Goal: Find contact information: Find contact information

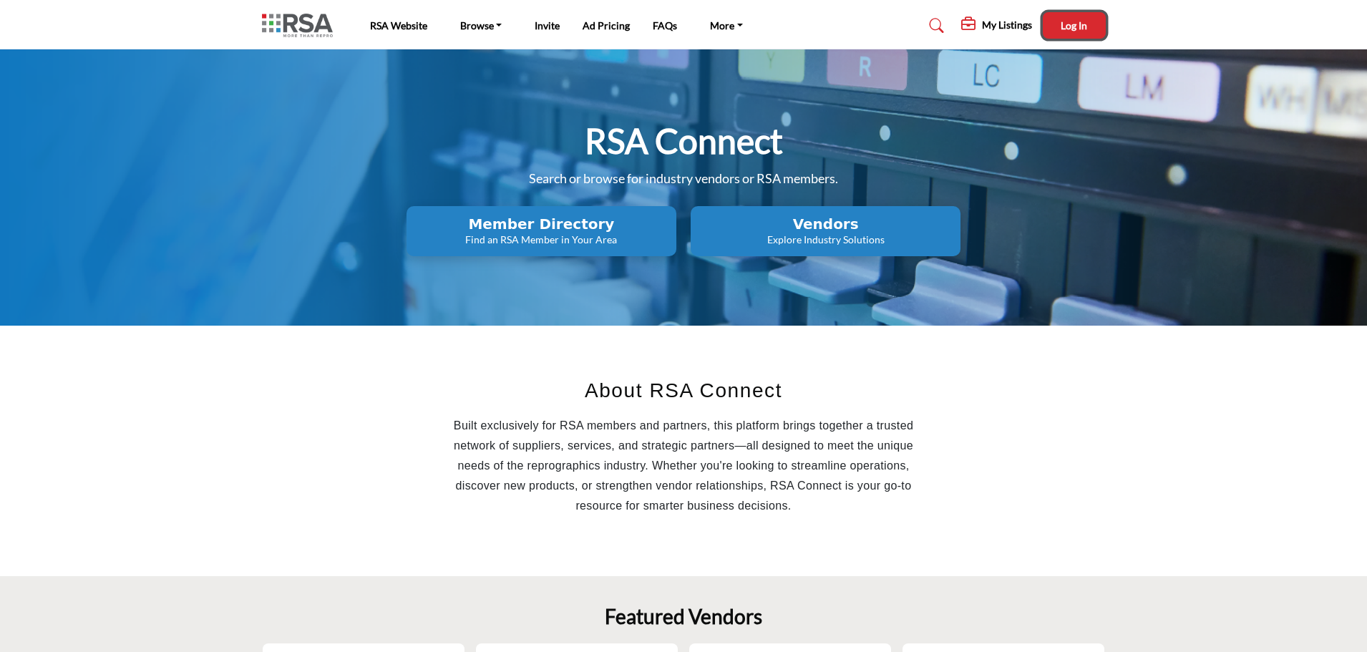
click at [1072, 24] on span "Log In" at bounding box center [1073, 25] width 26 height 12
click at [520, 228] on h2 "Member Directory" at bounding box center [541, 223] width 261 height 17
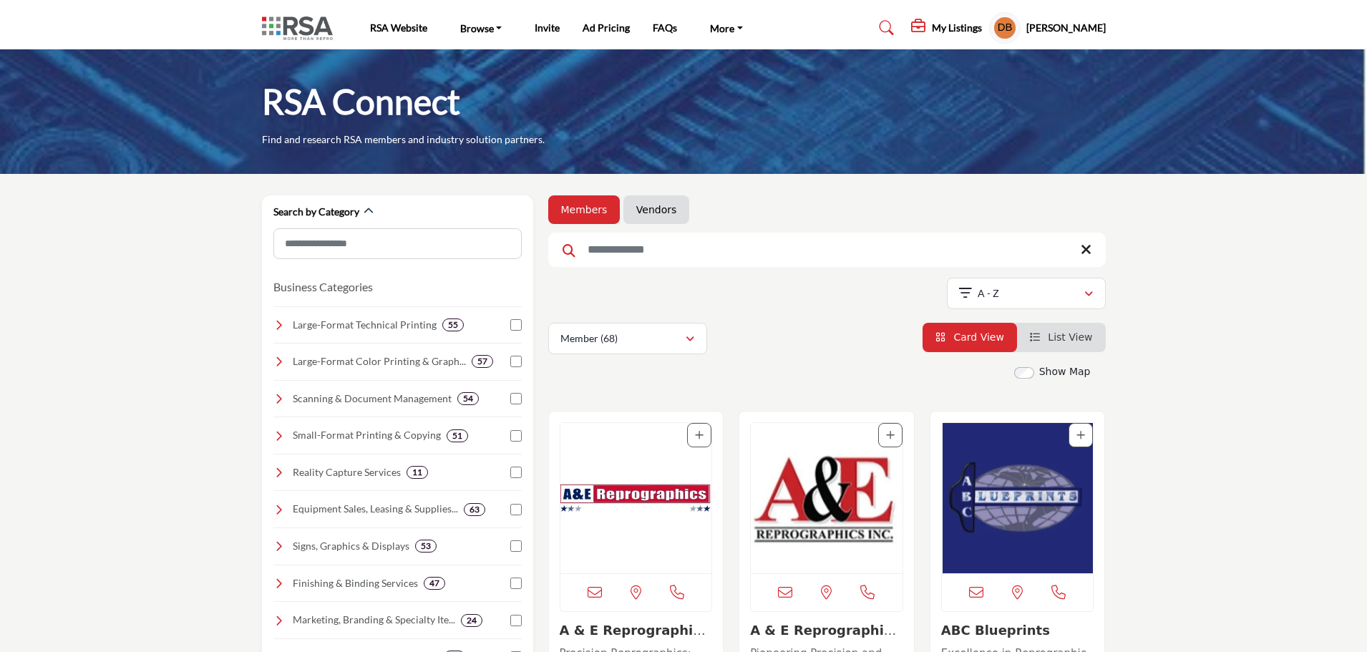
click at [645, 207] on link "Vendors" at bounding box center [656, 210] width 40 height 14
click at [644, 214] on link "Vendors" at bounding box center [656, 210] width 40 height 14
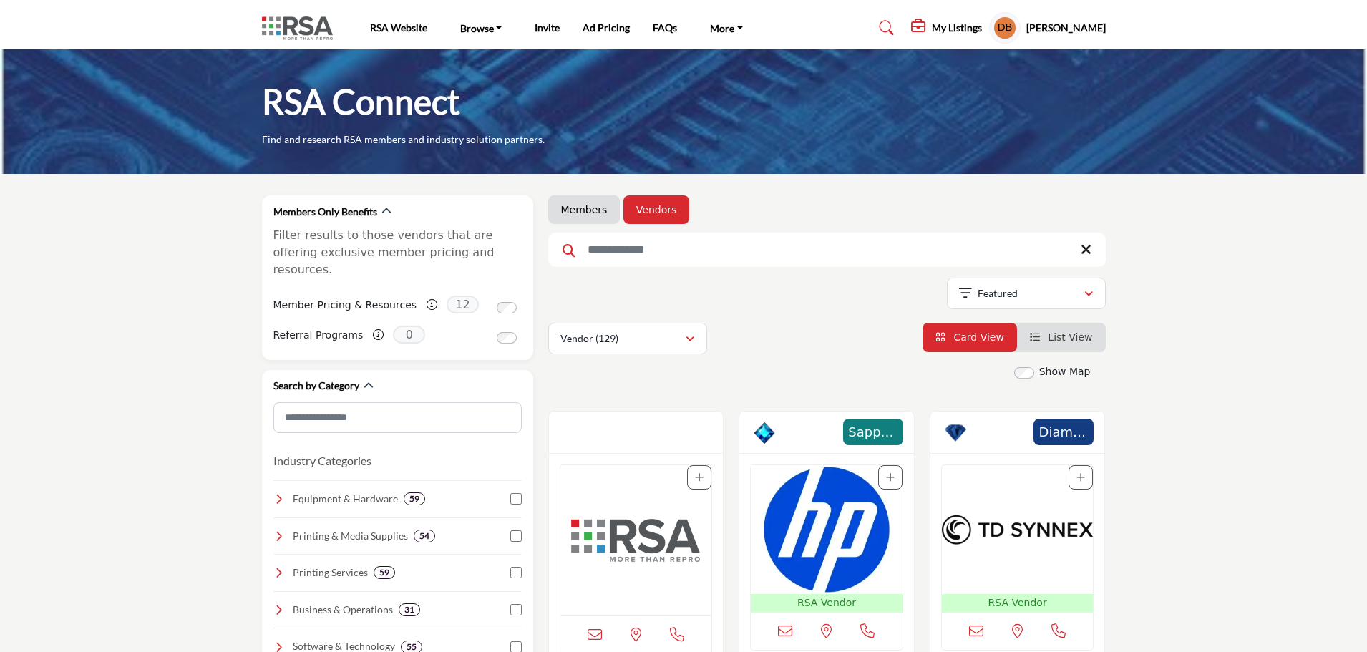
click at [580, 204] on link "Members" at bounding box center [584, 210] width 47 height 14
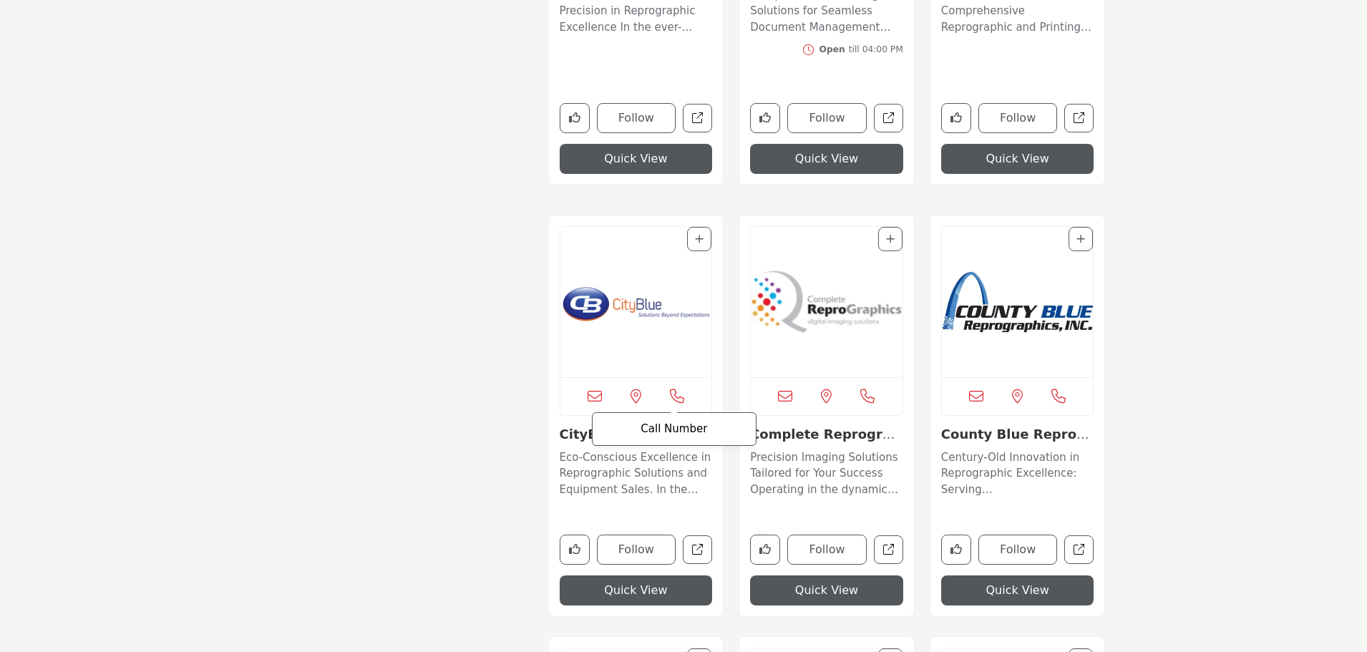
scroll to position [3219, 0]
click at [1002, 316] on img "Open Listing in new tab" at bounding box center [1018, 301] width 152 height 150
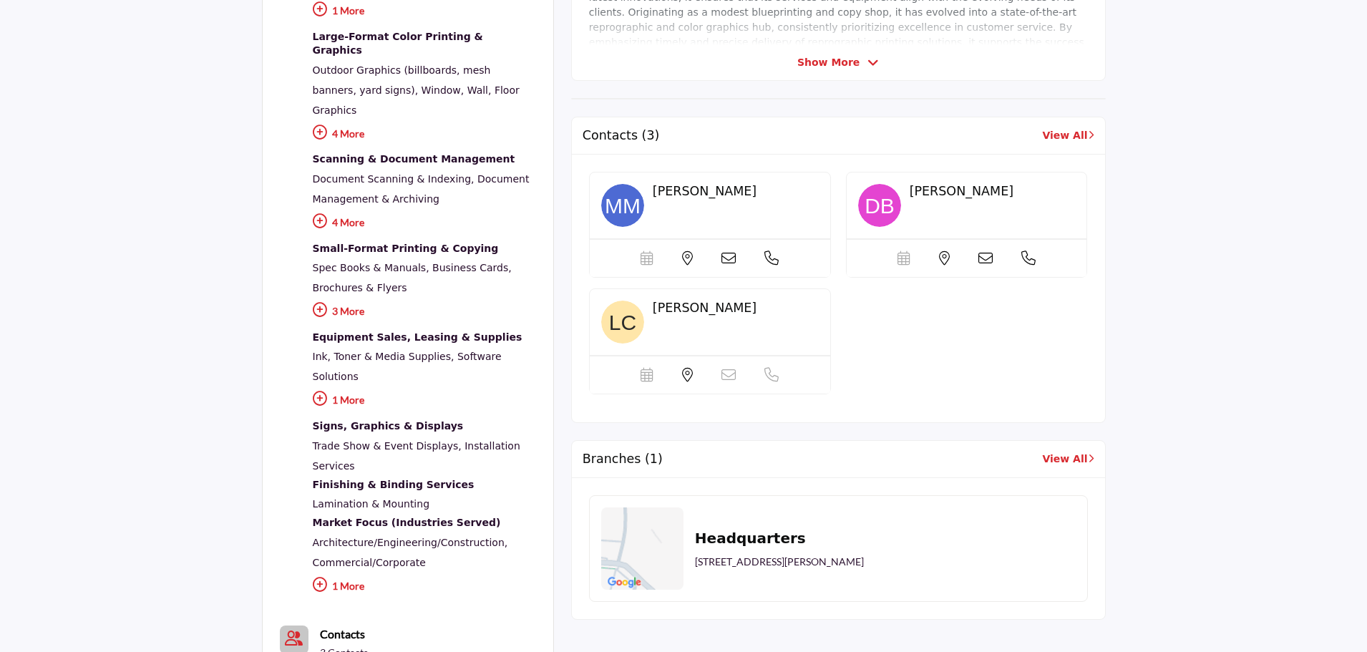
scroll to position [572, 0]
click at [323, 301] on icon at bounding box center [320, 308] width 14 height 14
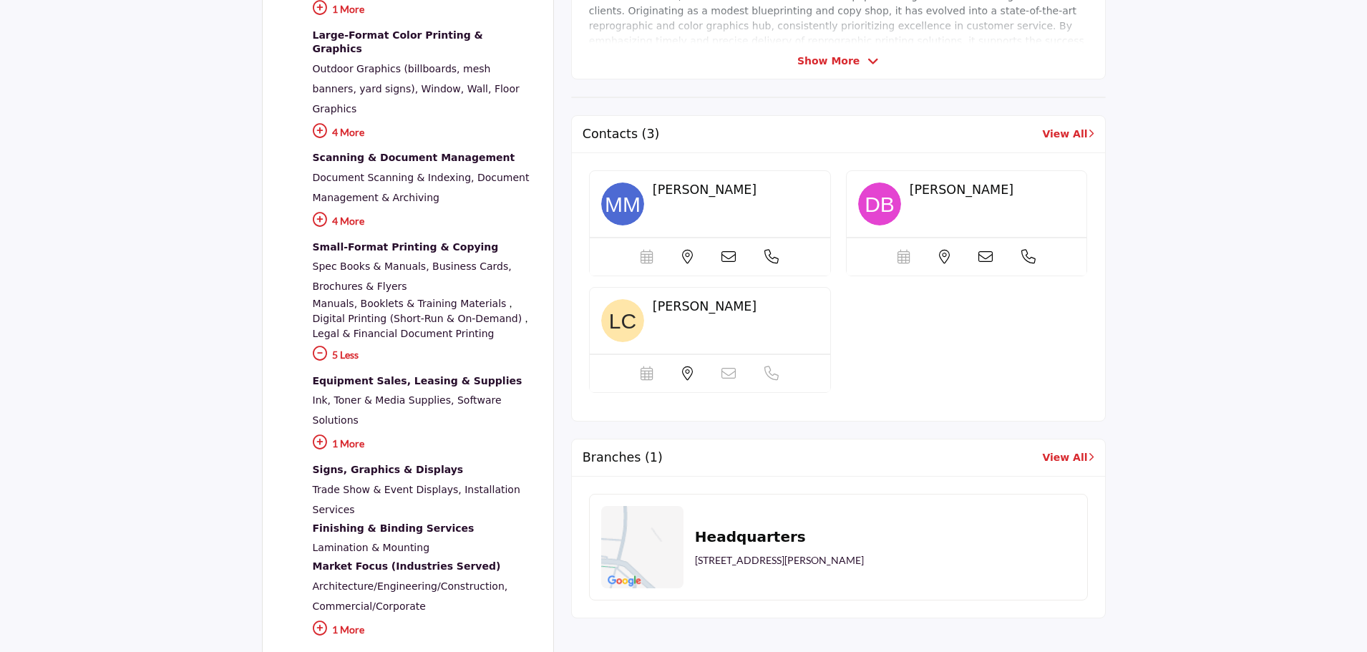
click at [316, 435] on icon at bounding box center [320, 442] width 14 height 14
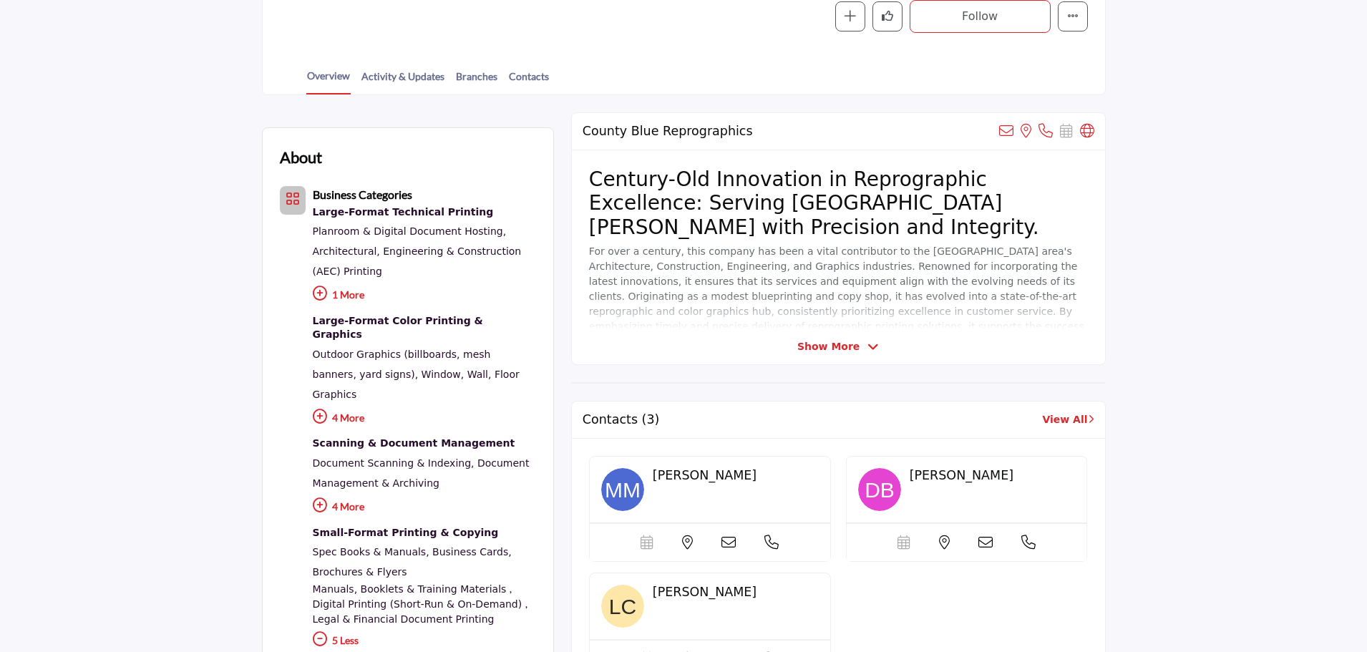
scroll to position [286, 0]
click at [824, 351] on span "Show More" at bounding box center [828, 347] width 62 height 15
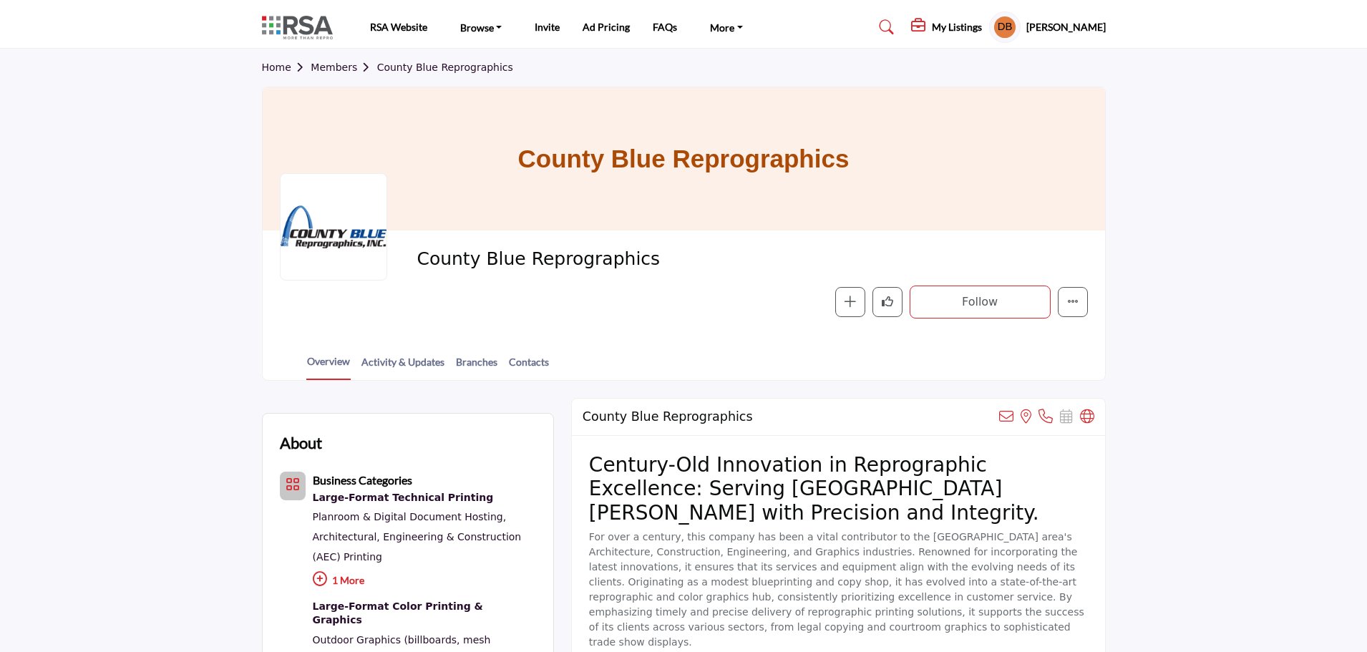
scroll to position [0, 0]
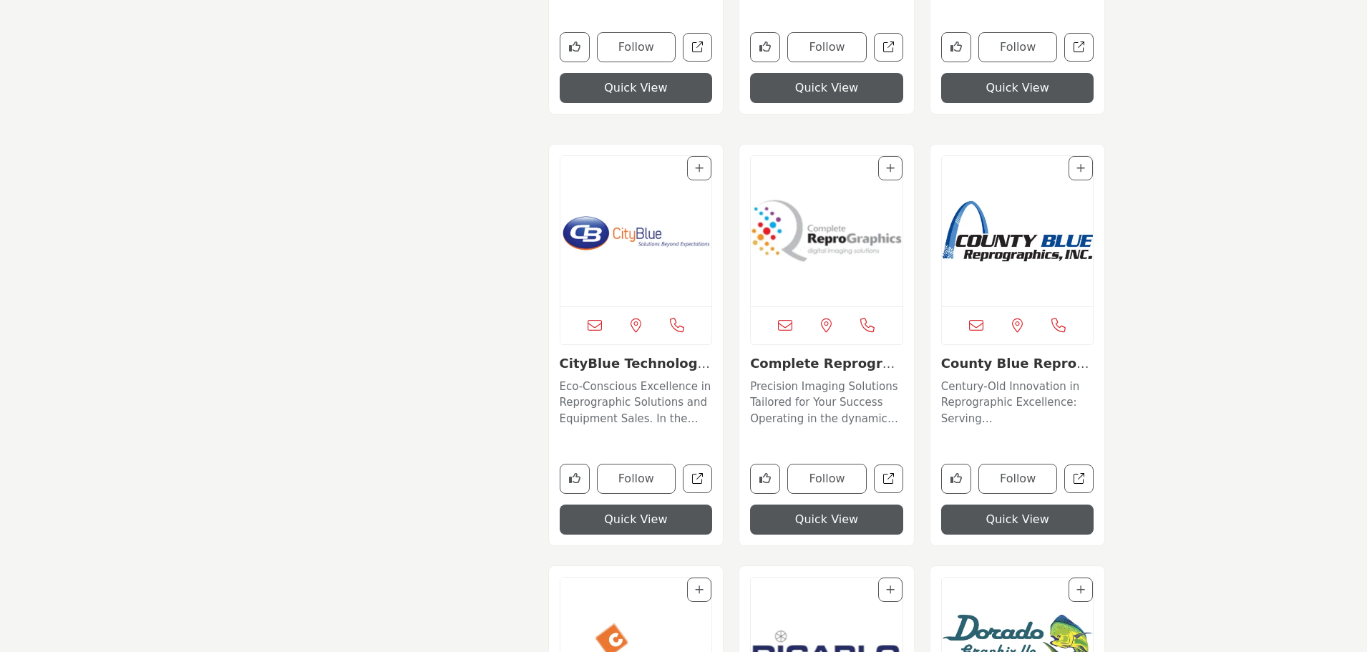
scroll to position [3291, 0]
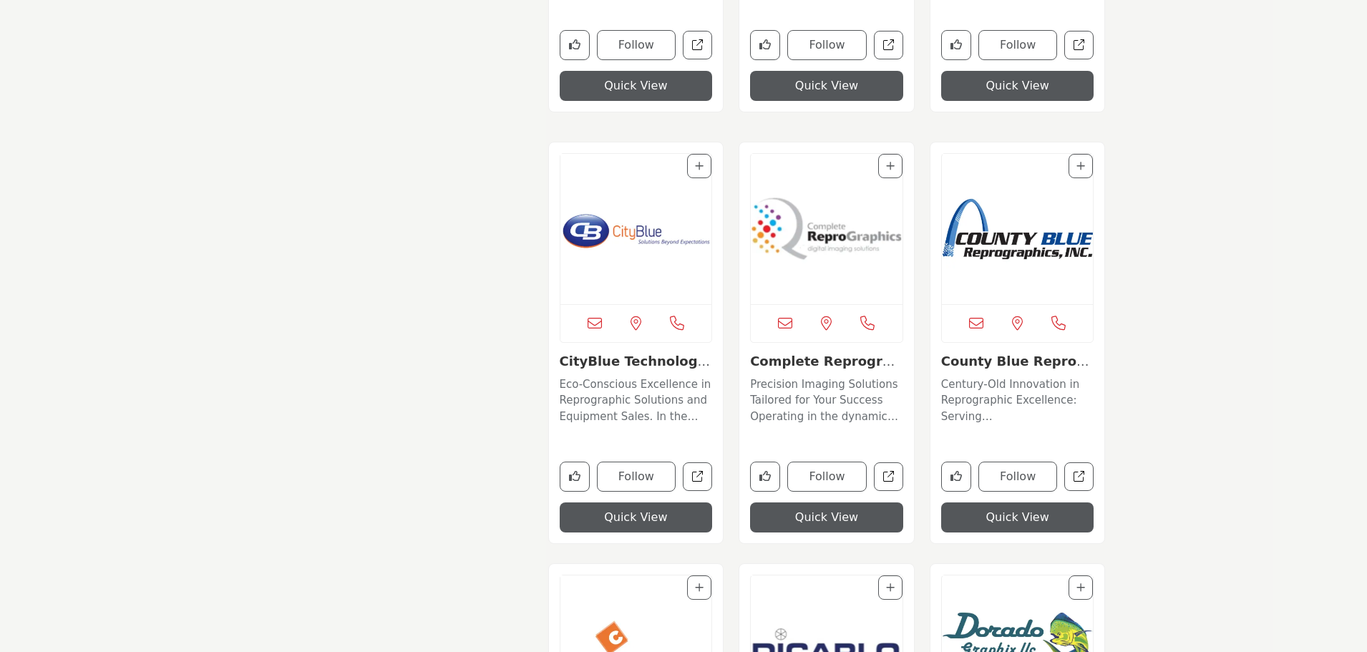
click at [665, 219] on img "Open Listing in new tab" at bounding box center [636, 229] width 152 height 150
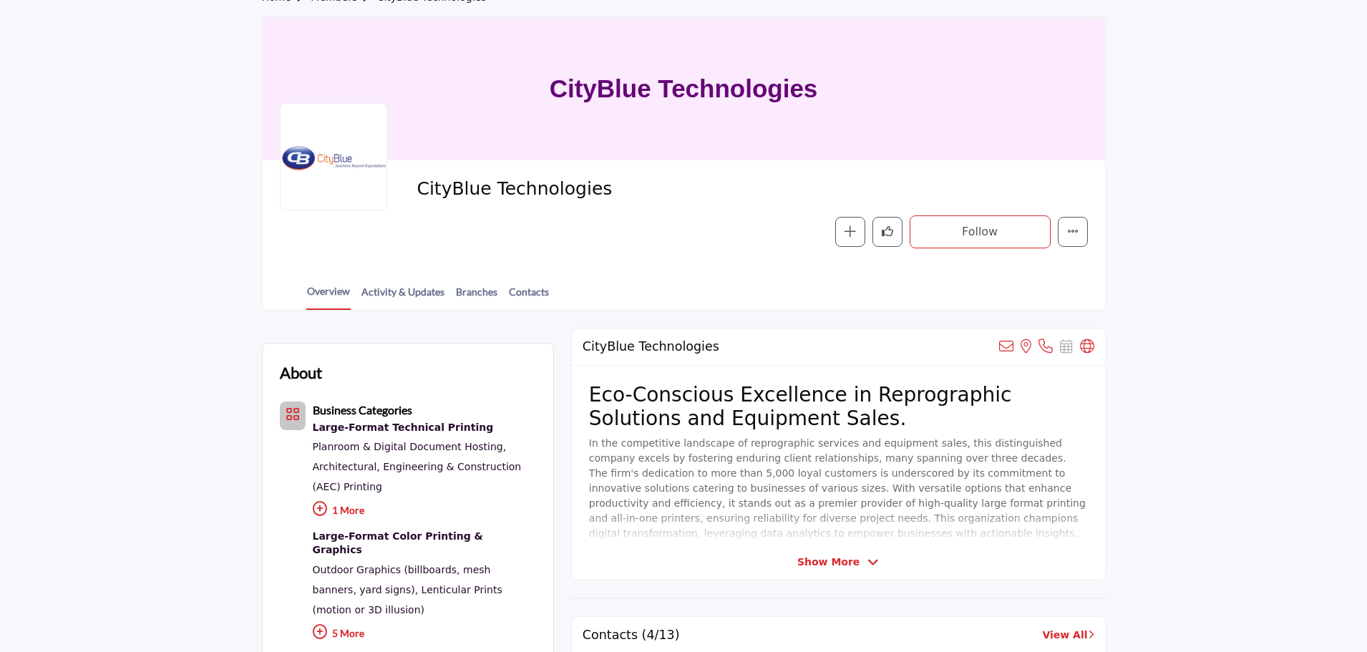
click at [838, 563] on span "Show More" at bounding box center [828, 562] width 62 height 15
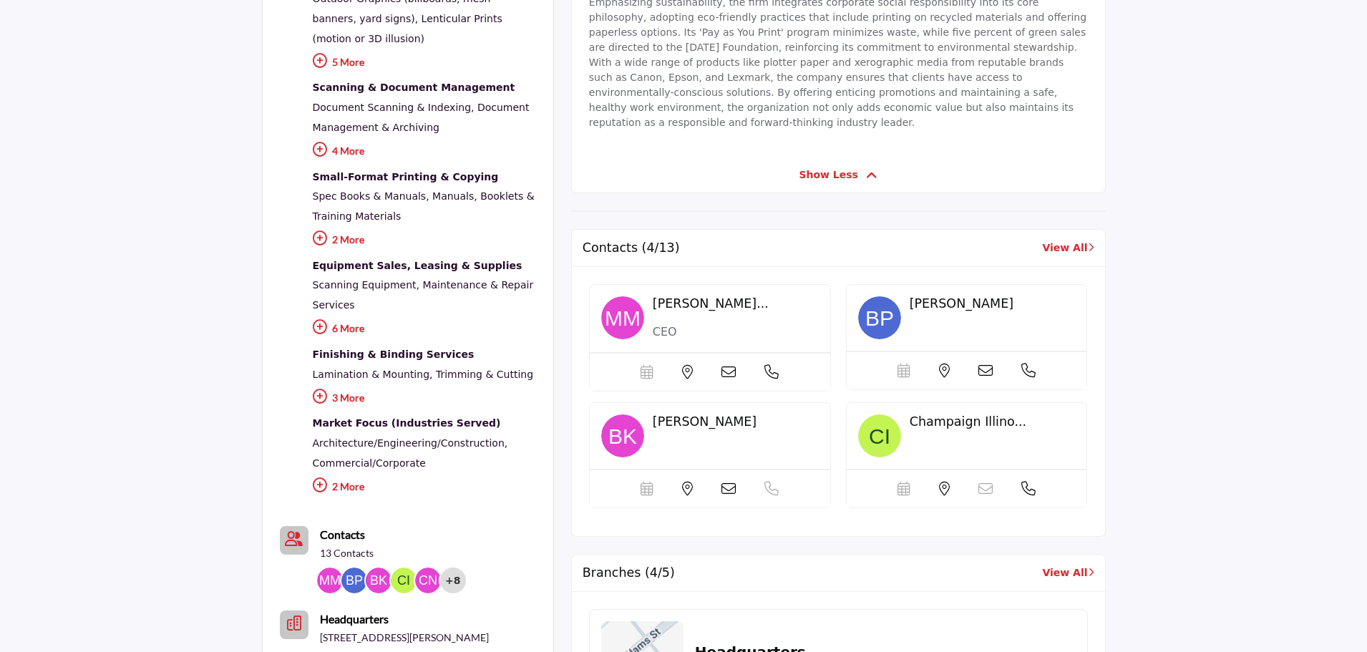
scroll to position [643, 0]
click at [1065, 240] on link "View All" at bounding box center [1068, 247] width 52 height 15
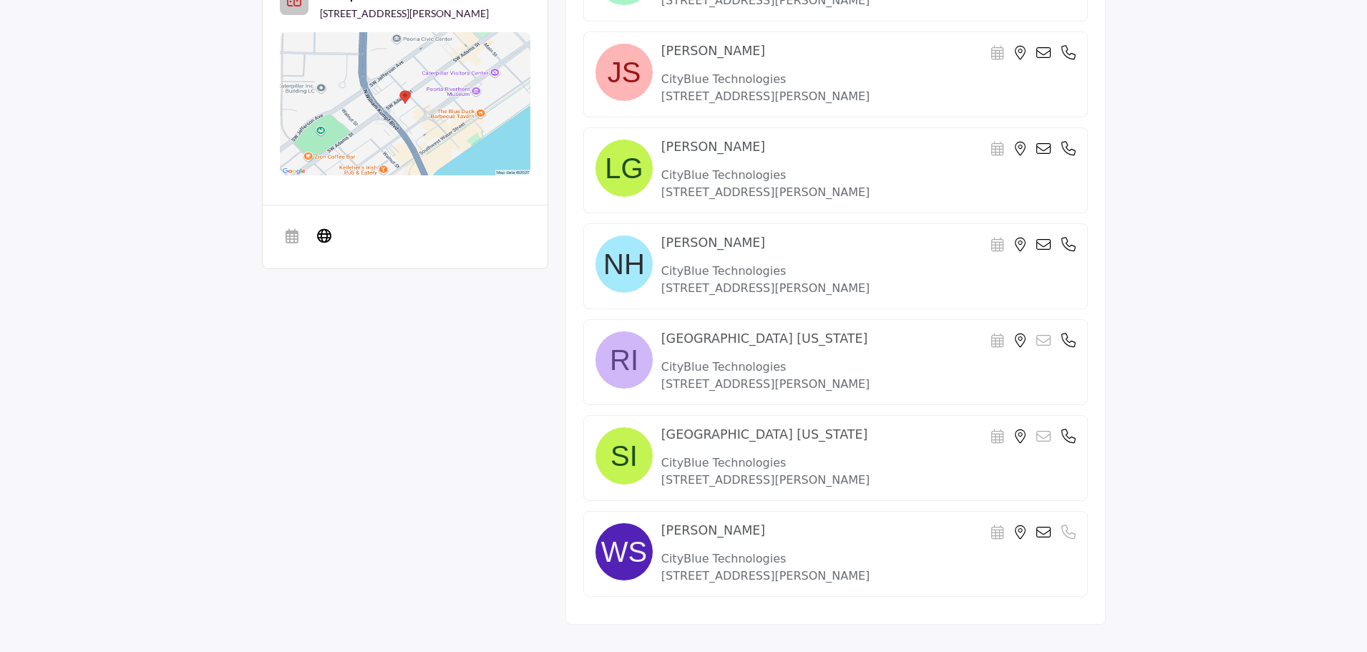
scroll to position [1287, 0]
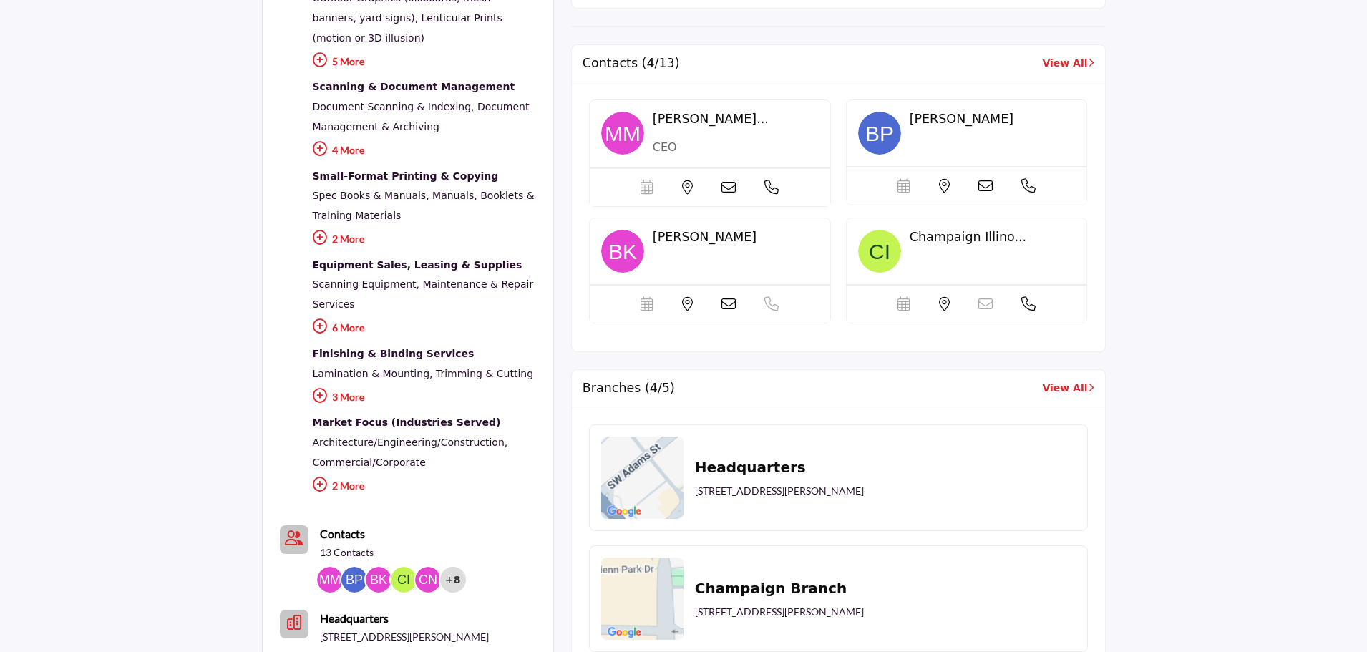
scroll to position [643, 0]
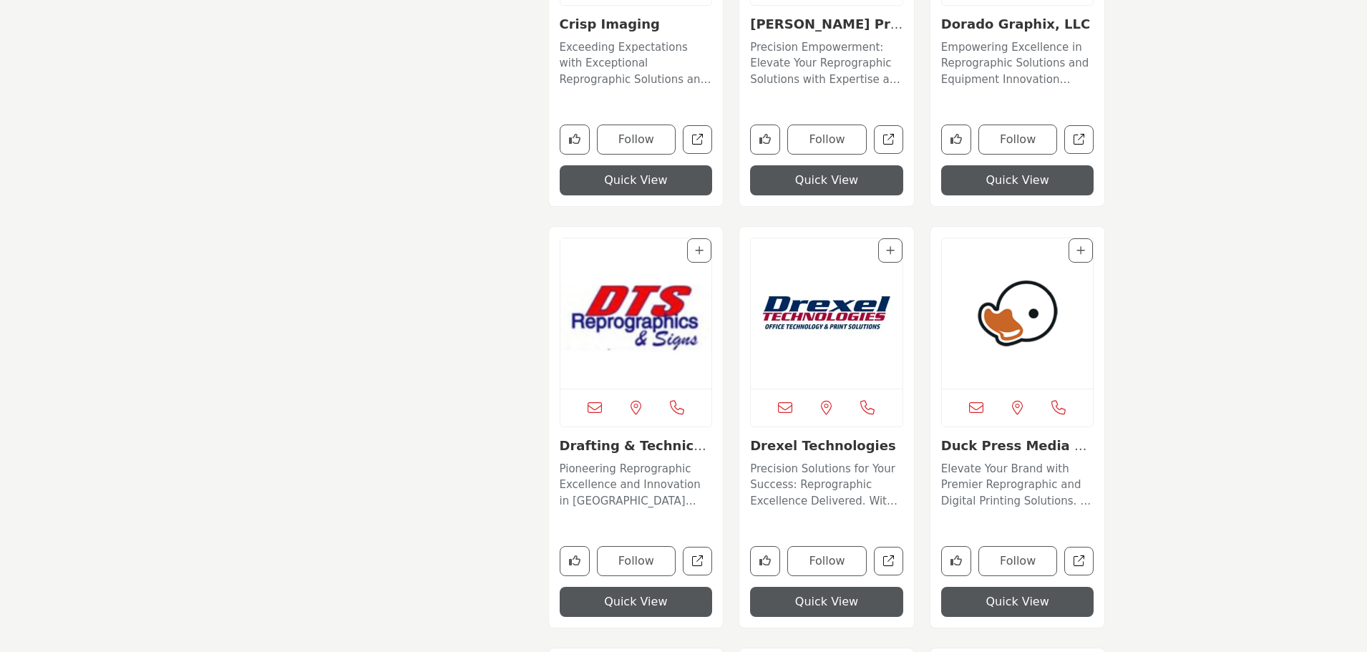
scroll to position [4222, 0]
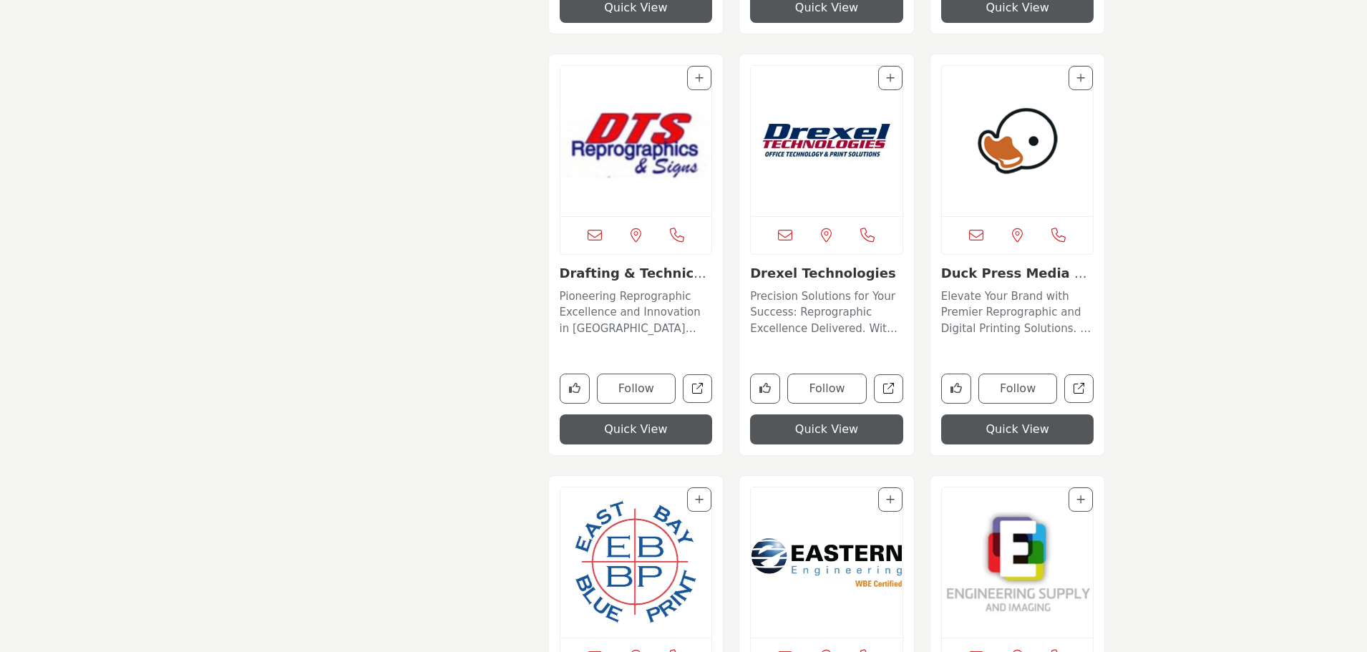
click at [829, 172] on img "Open Listing in new tab" at bounding box center [827, 141] width 152 height 150
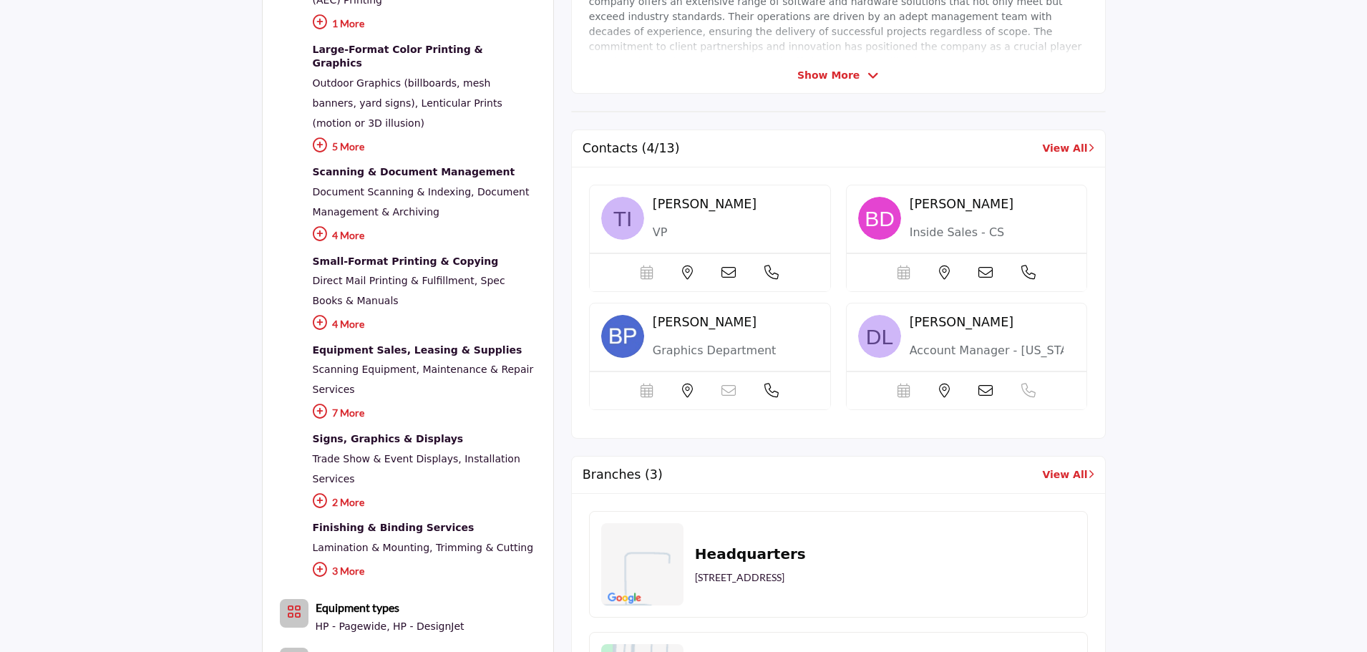
scroll to position [573, 0]
click at [1063, 147] on link "View All" at bounding box center [1068, 149] width 52 height 15
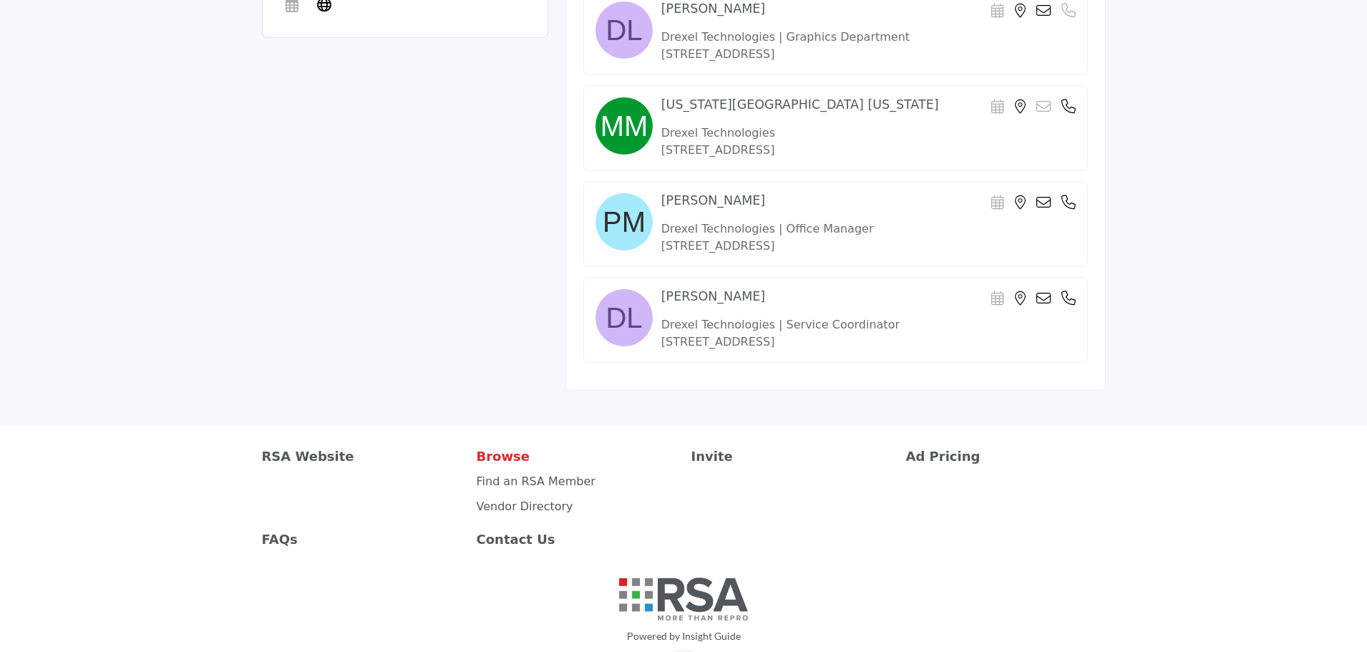
scroll to position [1572, 0]
